Goal: Task Accomplishment & Management: Manage account settings

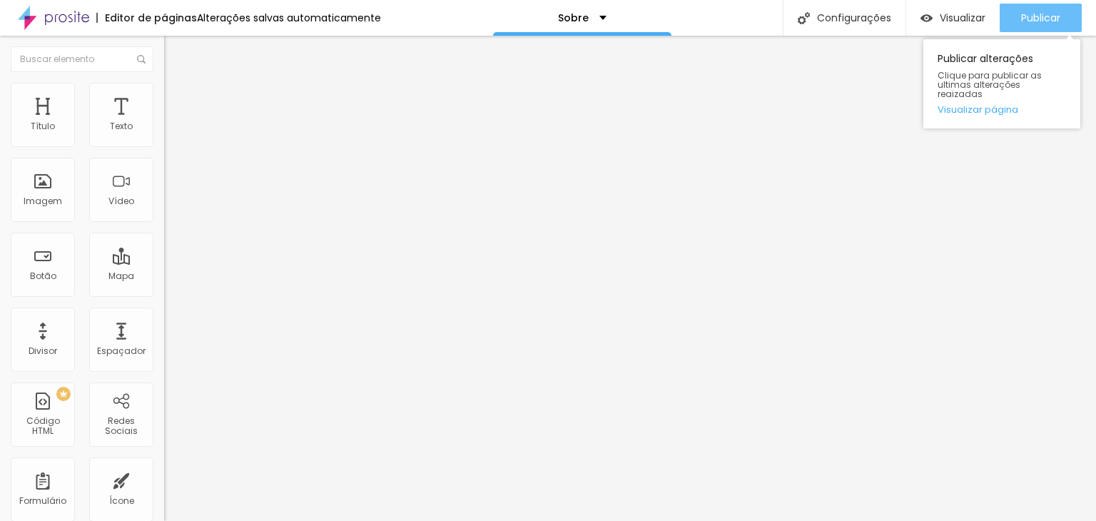
click at [1034, 14] on span "Publicar" at bounding box center [1040, 17] width 39 height 11
click at [1016, 15] on button "Publicar" at bounding box center [1041, 18] width 82 height 29
click at [1040, 1] on div "Publicar Publicar alterações Clique para publicar as ultimas alterações reaizad…" at bounding box center [1041, 18] width 82 height 36
click at [1040, 14] on span "Publicar" at bounding box center [1040, 17] width 39 height 11
click at [1059, 16] on span "Publicar" at bounding box center [1040, 17] width 39 height 11
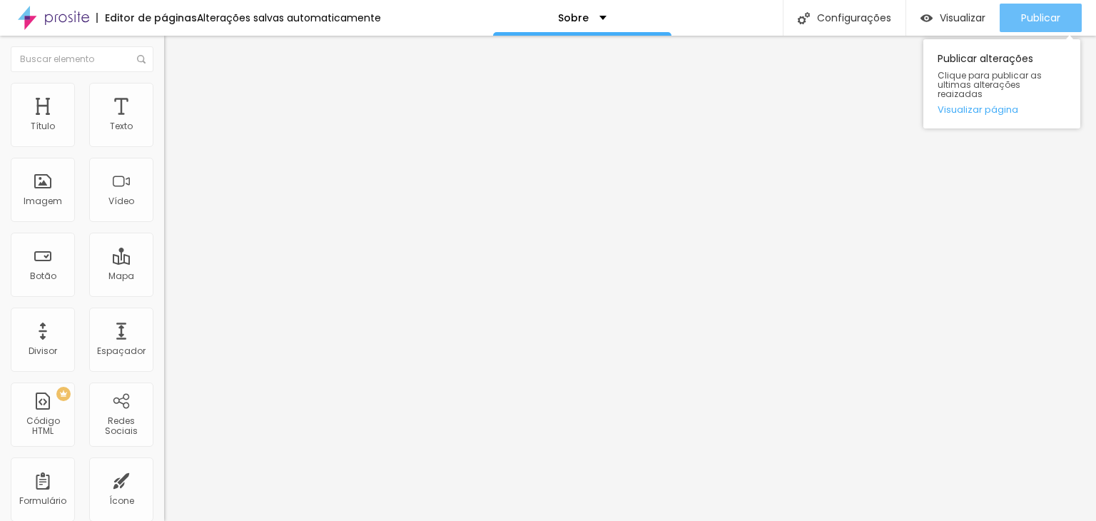
click at [1056, 21] on span "Publicar" at bounding box center [1040, 17] width 39 height 11
click at [1050, 16] on span "Publicar" at bounding box center [1040, 17] width 39 height 11
click at [1042, 12] on span "Publicar" at bounding box center [1040, 17] width 39 height 11
click at [1043, 19] on span "Publicar" at bounding box center [1040, 17] width 39 height 11
click at [1037, 21] on span "Publicar" at bounding box center [1040, 17] width 39 height 11
